Goal: Navigation & Orientation: Find specific page/section

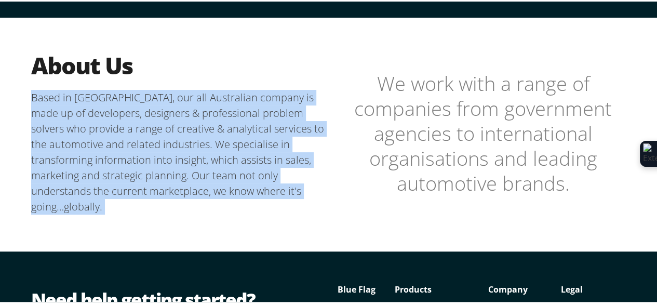
drag, startPoint x: 0, startPoint y: 0, endPoint x: 173, endPoint y: 182, distance: 251.5
click at [178, 185] on p "Based in [GEOGRAPHIC_DATA], our all Australian company is made up of developers…" at bounding box center [181, 150] width 301 height 125
click at [158, 124] on p "Based in [GEOGRAPHIC_DATA], our all Australian company is made up of developers…" at bounding box center [181, 150] width 301 height 125
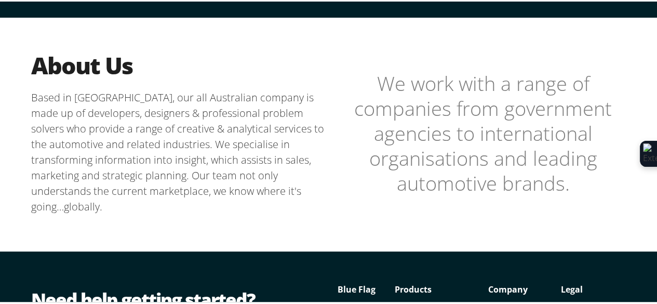
click at [150, 119] on p "Based in [GEOGRAPHIC_DATA], our all Australian company is made up of developers…" at bounding box center [181, 150] width 301 height 125
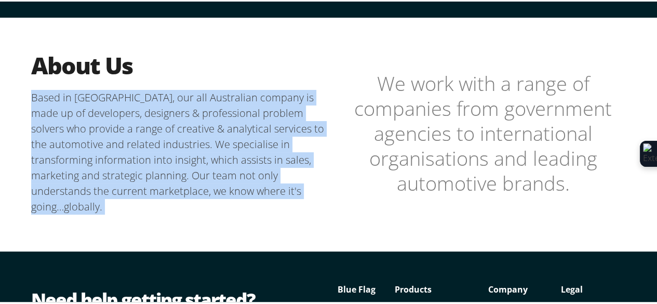
click at [150, 119] on p "Based in [GEOGRAPHIC_DATA], our all Australian company is made up of developers…" at bounding box center [181, 150] width 301 height 125
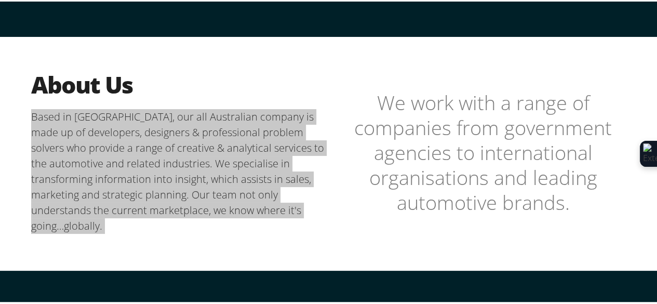
scroll to position [237, 0]
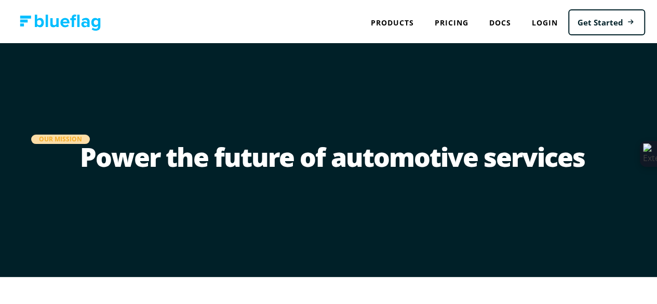
click at [188, 157] on h1 "Power the future of automotive services" at bounding box center [332, 163] width 602 height 42
click at [339, 6] on nav "Products API NEVDIS Plate to VIN vin, chassis, registration plate, registration…" at bounding box center [332, 21] width 664 height 42
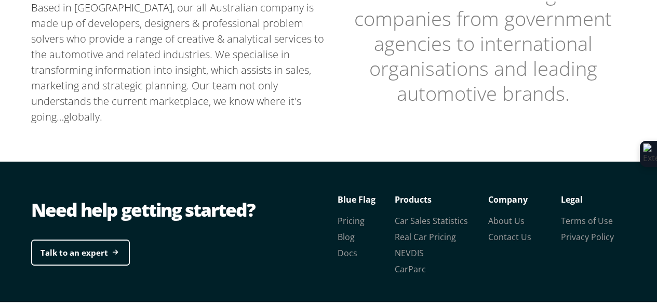
scroll to position [392, 0]
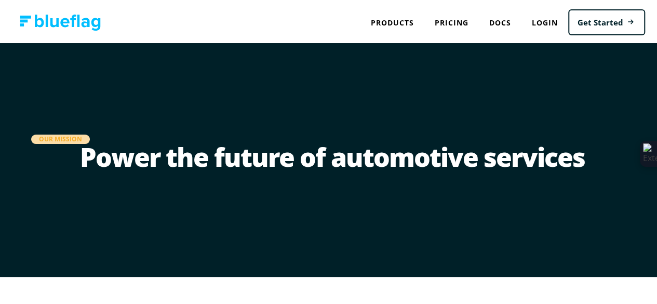
click at [355, 181] on h1 "Power the future of automotive services" at bounding box center [332, 163] width 602 height 42
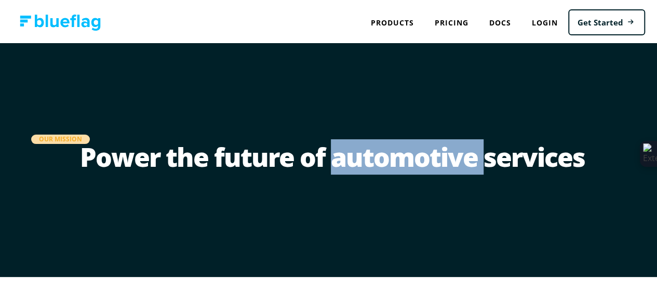
click at [355, 181] on h1 "Power the future of automotive services" at bounding box center [332, 163] width 602 height 42
click at [356, 176] on h1 "Power the future of automotive services" at bounding box center [332, 163] width 602 height 42
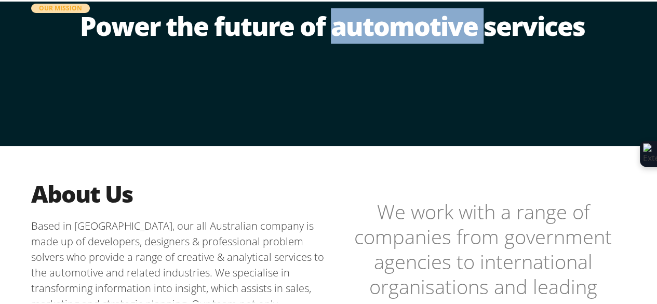
scroll to position [208, 0]
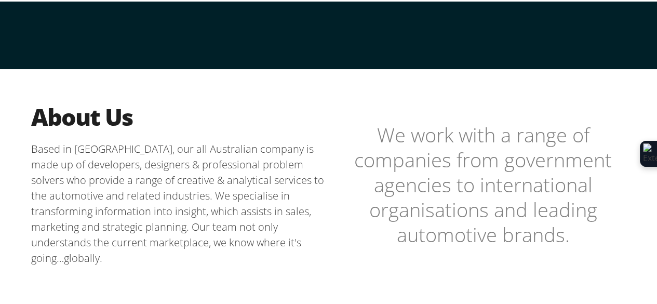
click at [105, 160] on p "Based in [GEOGRAPHIC_DATA], our all Australian company is made up of developers…" at bounding box center [181, 202] width 301 height 125
click at [106, 160] on p "Based in [GEOGRAPHIC_DATA], our all Australian company is made up of developers…" at bounding box center [181, 202] width 301 height 125
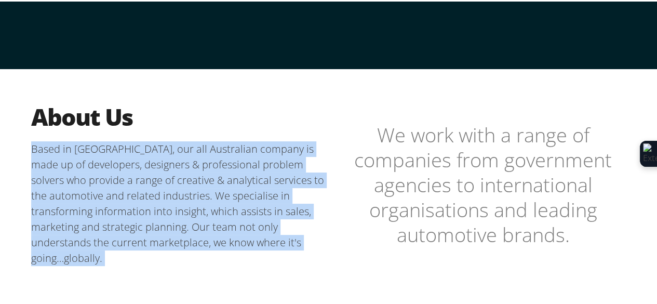
click at [106, 160] on p "Based in [GEOGRAPHIC_DATA], our all Australian company is made up of developers…" at bounding box center [181, 202] width 301 height 125
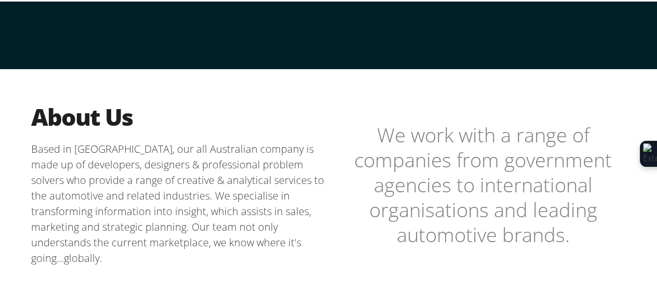
click at [124, 170] on p "Based in [GEOGRAPHIC_DATA], our all Australian company is made up of developers…" at bounding box center [181, 202] width 301 height 125
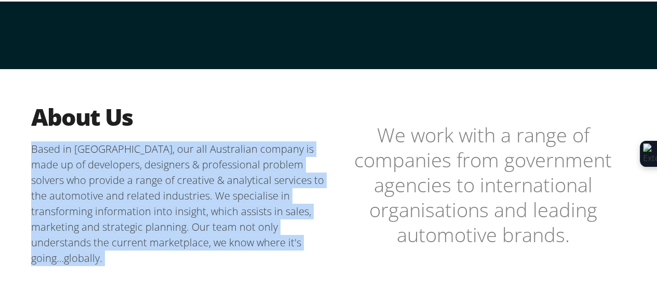
click at [124, 170] on p "Based in [GEOGRAPHIC_DATA], our all Australian company is made up of developers…" at bounding box center [181, 202] width 301 height 125
